Goal: Navigation & Orientation: Go to known website

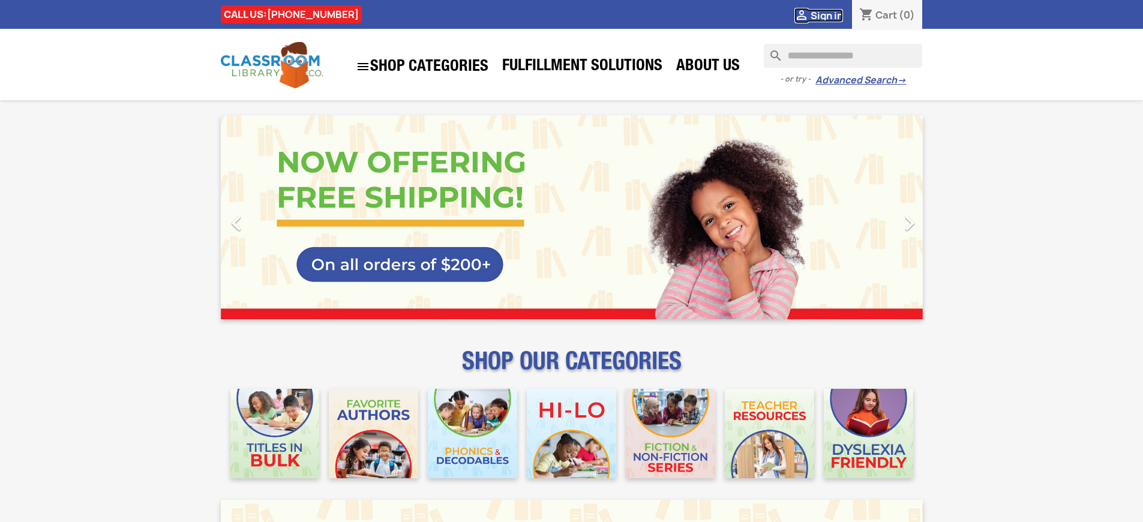
click at [826, 15] on span "Sign in" at bounding box center [826, 15] width 32 height 13
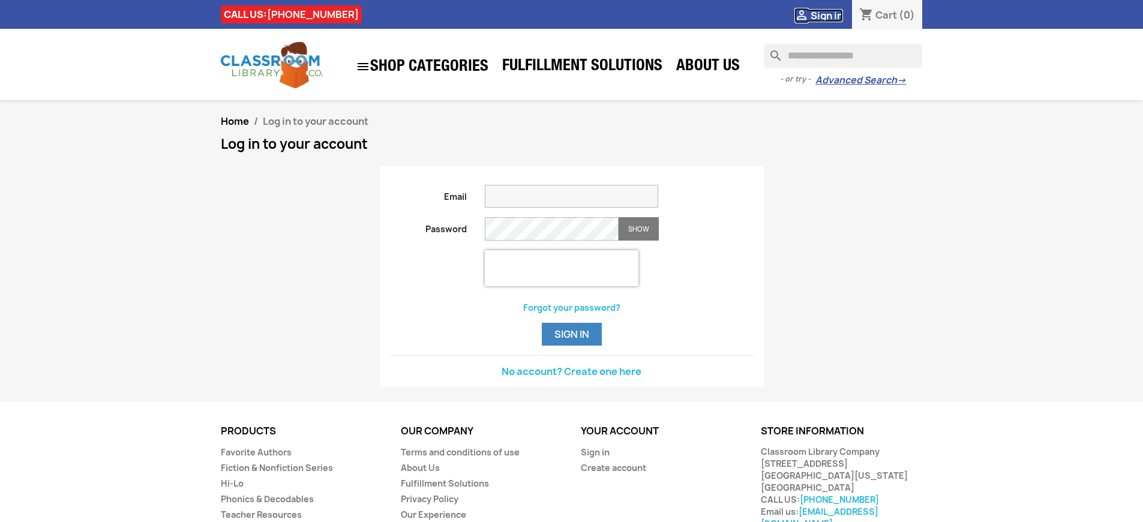
click at [826, 15] on span "Sign in" at bounding box center [826, 15] width 32 height 13
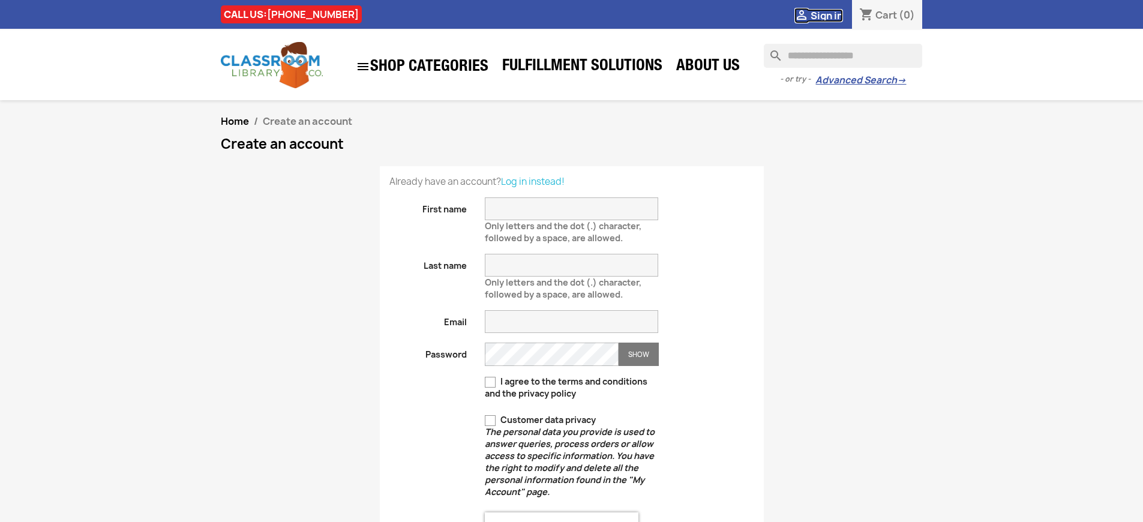
click at [826, 15] on span "Sign in" at bounding box center [826, 15] width 32 height 13
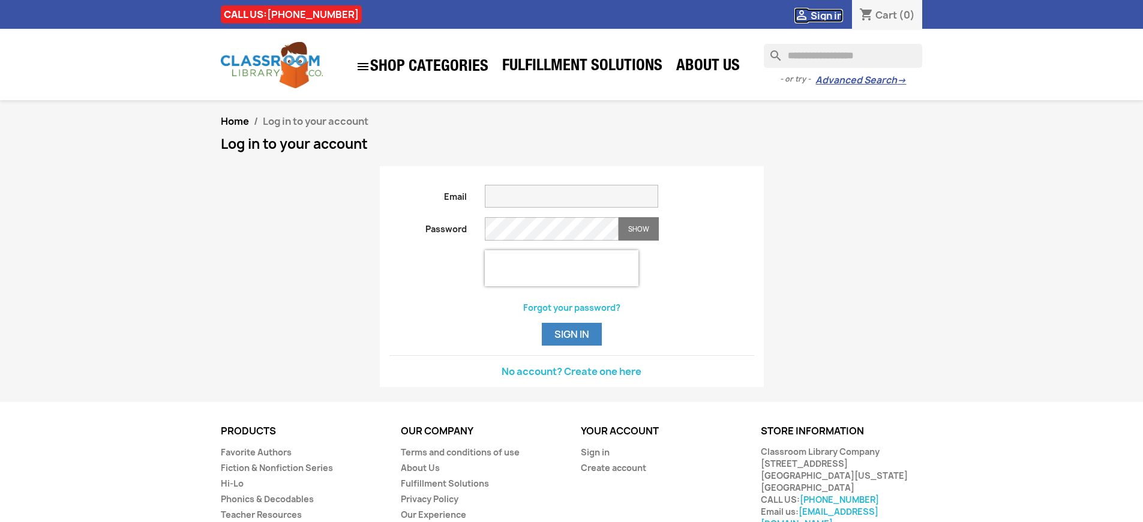
click at [826, 15] on span "Sign in" at bounding box center [826, 15] width 32 height 13
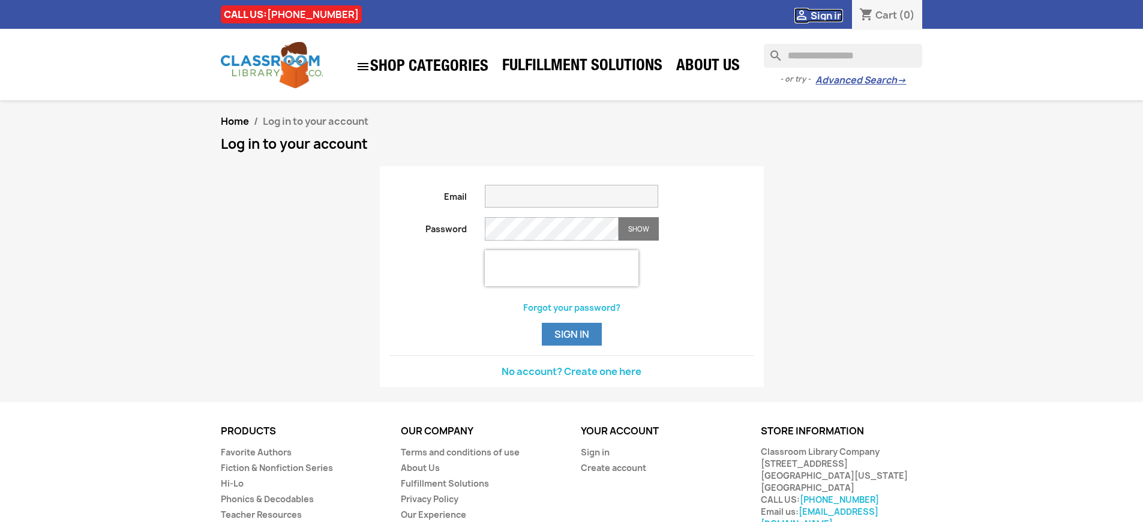
click at [826, 15] on span "Sign in" at bounding box center [826, 15] width 32 height 13
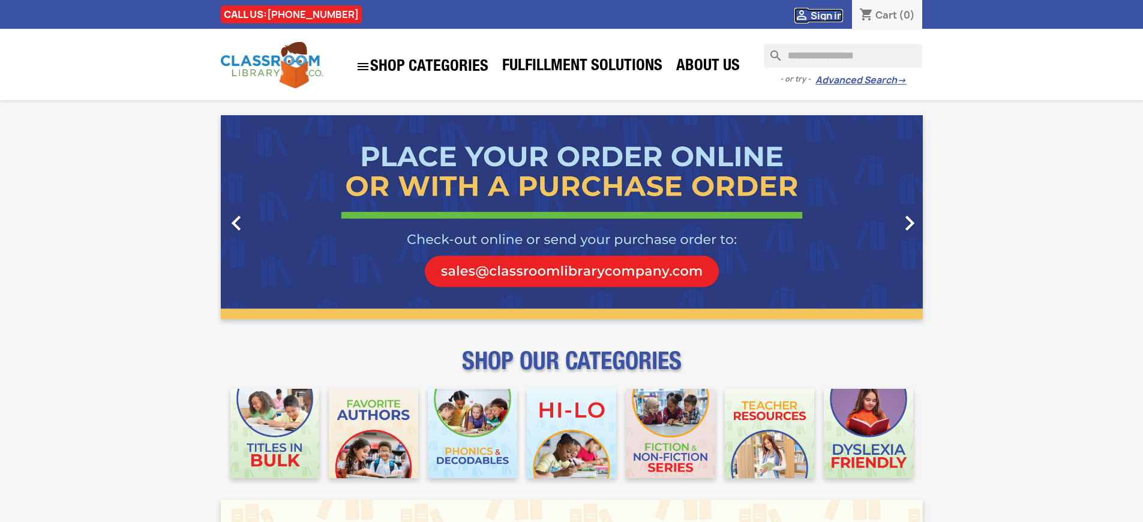
click at [826, 15] on span "Sign in" at bounding box center [826, 15] width 32 height 13
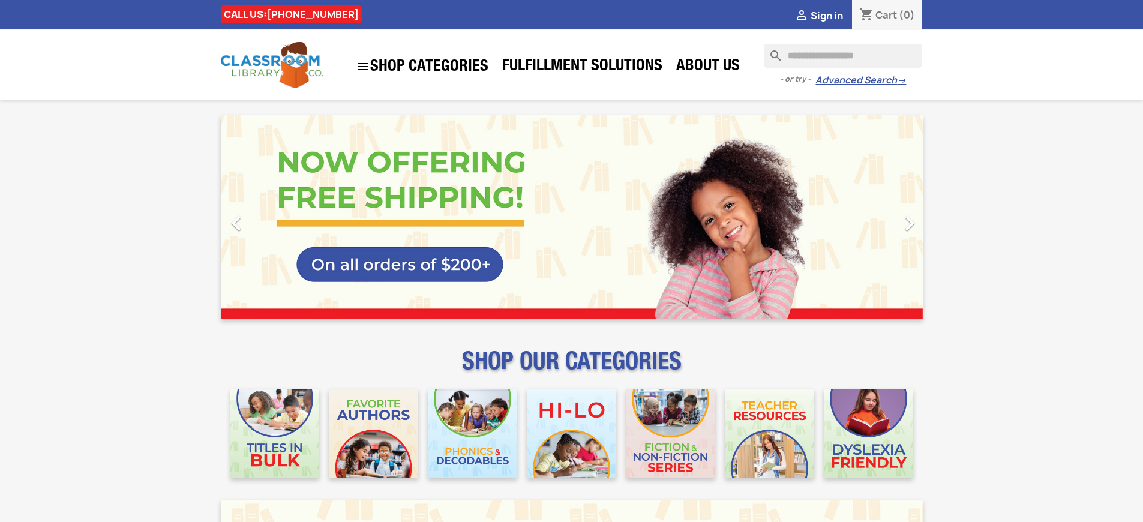
scroll to position [1540, 0]
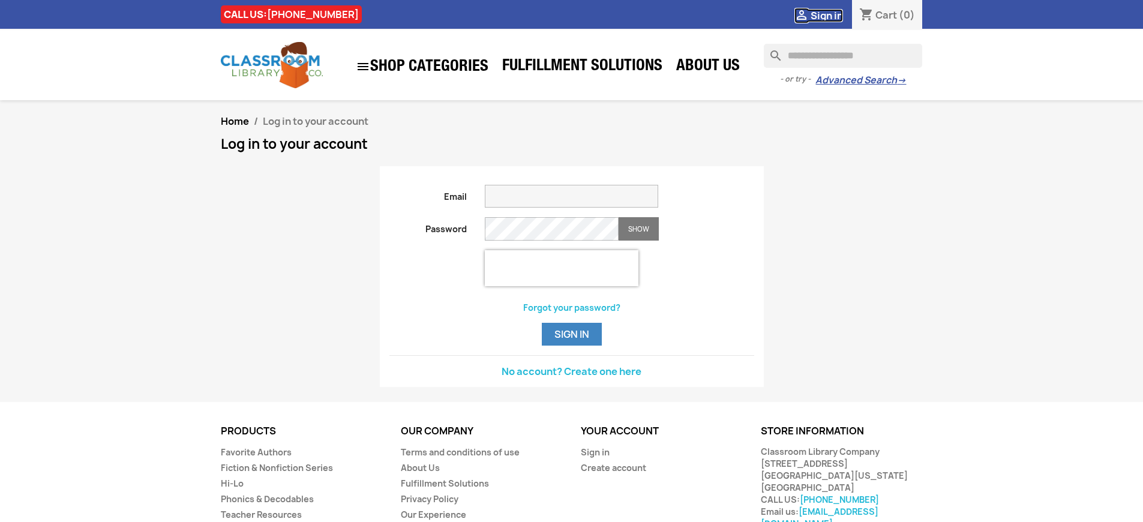
click at [826, 15] on span "Sign in" at bounding box center [826, 15] width 32 height 13
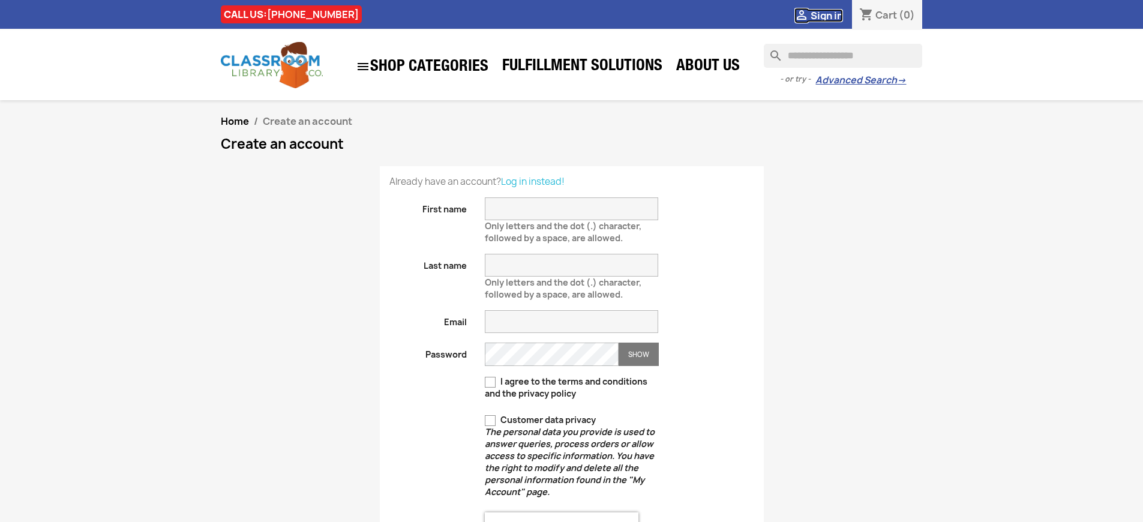
click at [826, 15] on span "Sign in" at bounding box center [826, 15] width 32 height 13
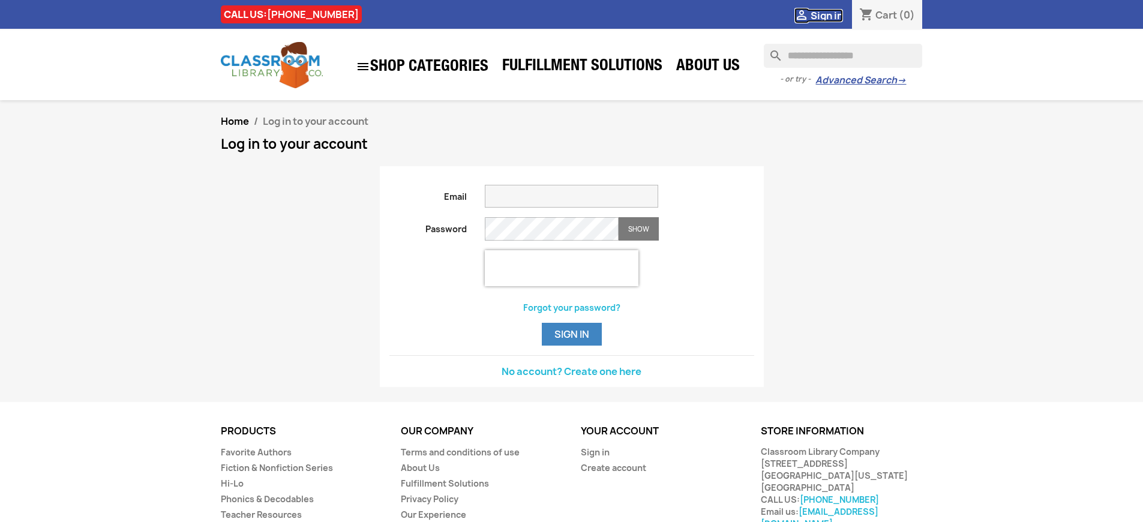
click at [826, 15] on span "Sign in" at bounding box center [826, 15] width 32 height 13
click at [571, 345] on button "Sign in" at bounding box center [572, 334] width 60 height 23
click at [826, 15] on span "Sign in" at bounding box center [826, 15] width 32 height 13
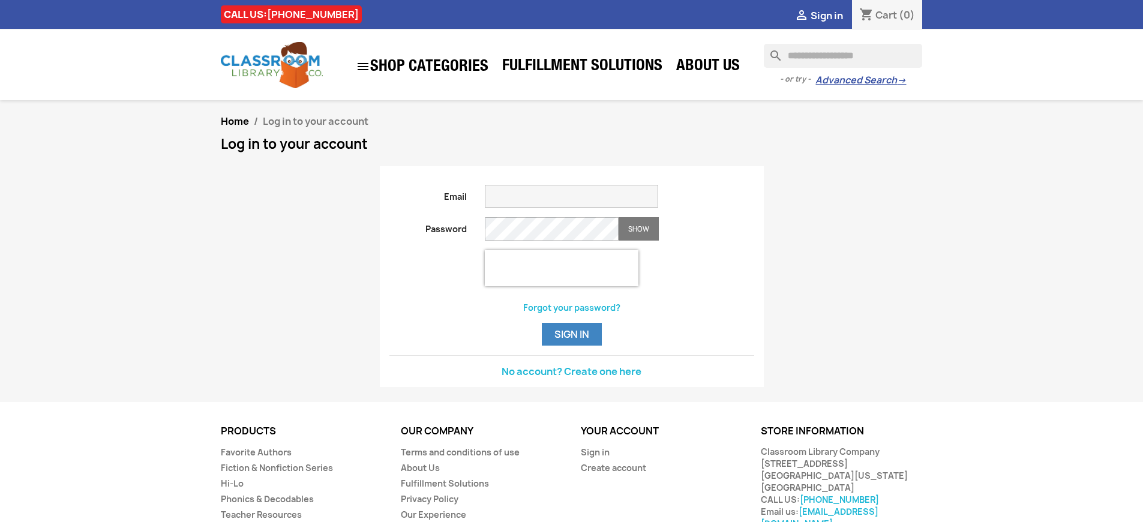
click at [571, 345] on button "Sign in" at bounding box center [572, 334] width 60 height 23
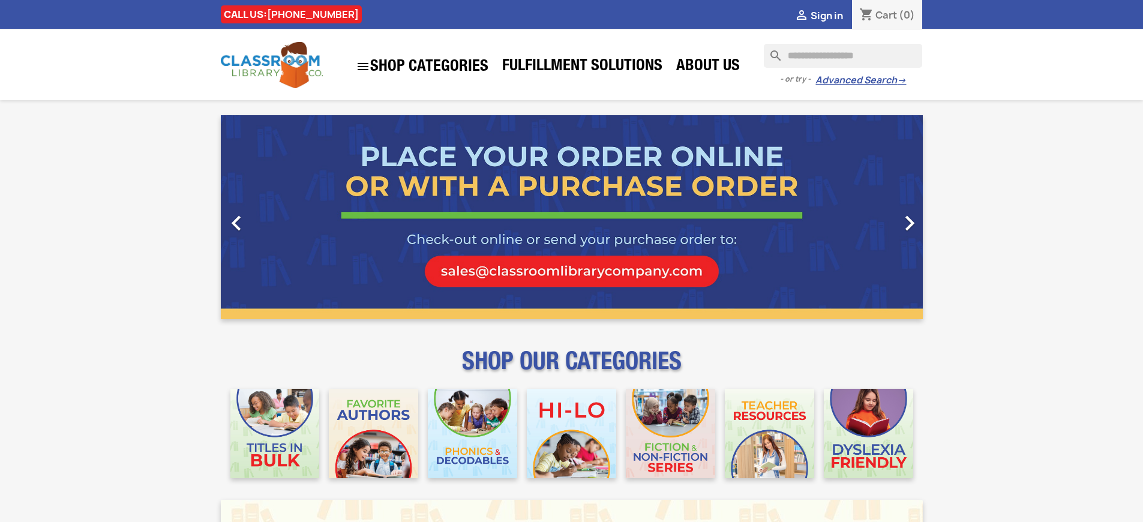
click at [826, 15] on span "Sign in" at bounding box center [826, 15] width 32 height 13
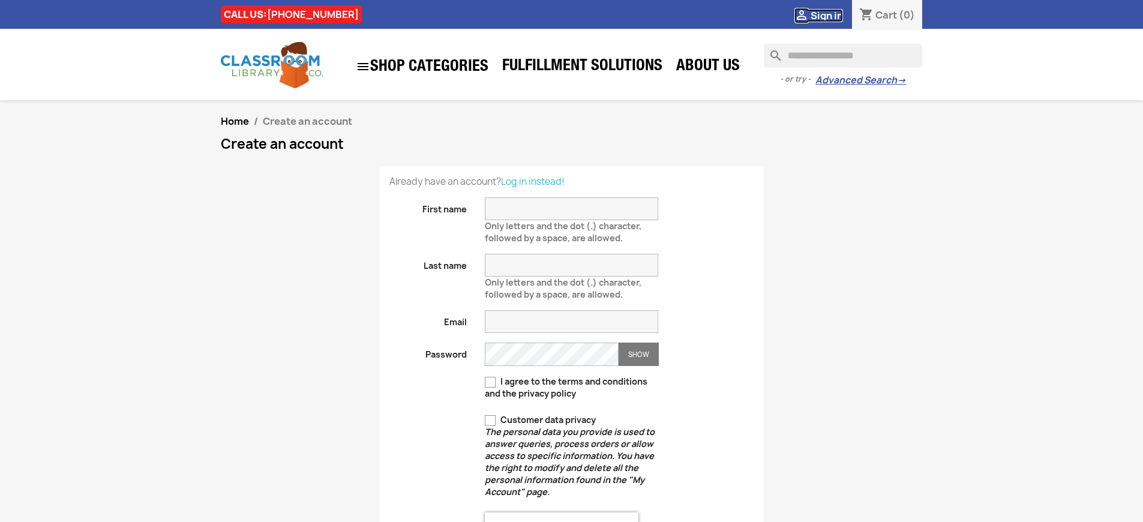
click at [826, 15] on span "Sign in" at bounding box center [826, 15] width 32 height 13
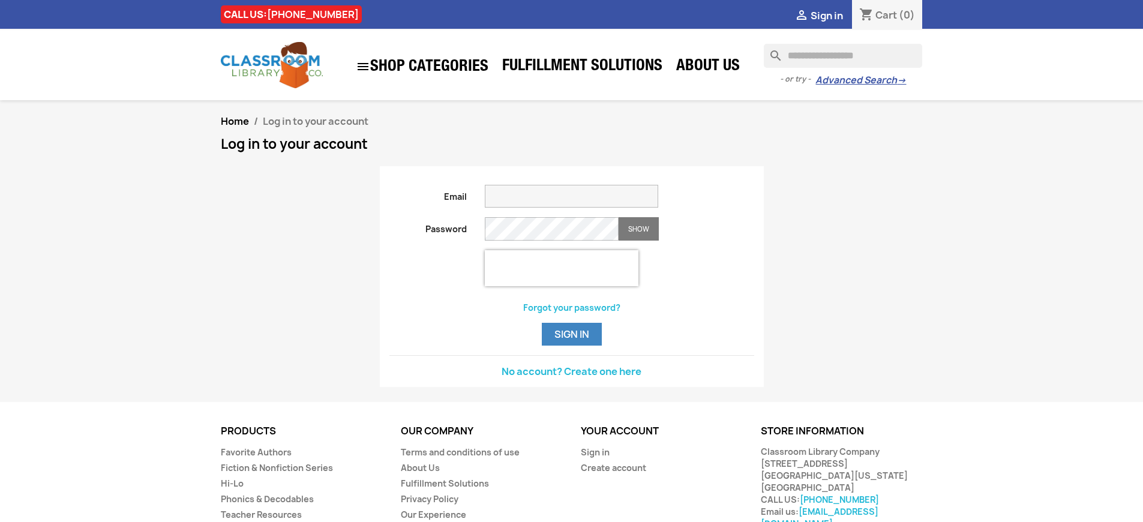
click at [826, 15] on span "Sign in" at bounding box center [826, 15] width 32 height 13
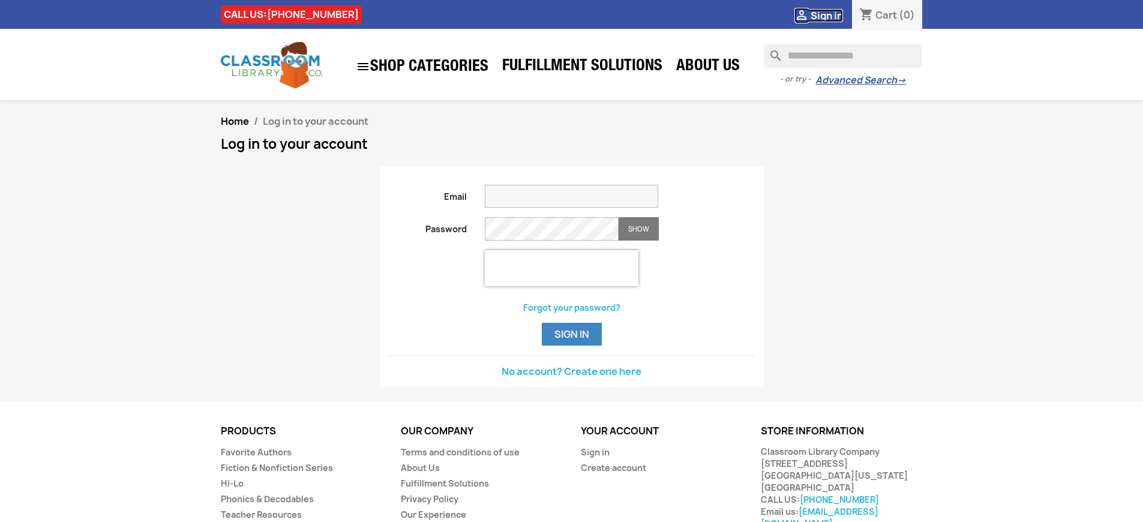
click at [826, 15] on span "Sign in" at bounding box center [826, 15] width 32 height 13
click at [594, 458] on link "Sign in" at bounding box center [595, 451] width 29 height 11
click at [826, 15] on span "Sign in" at bounding box center [826, 15] width 32 height 13
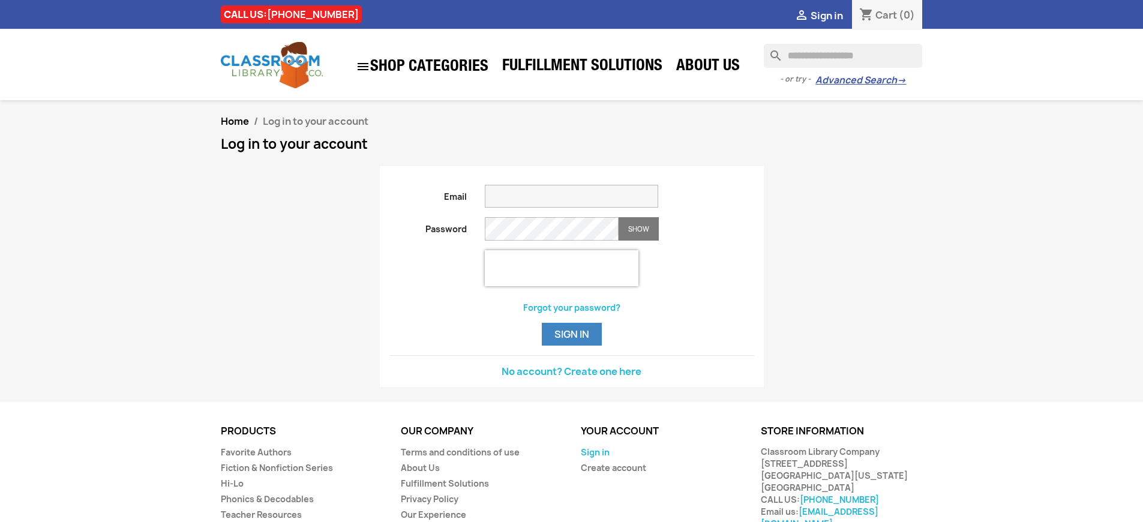
click at [594, 458] on link "Sign in" at bounding box center [595, 451] width 29 height 11
